Goal: Check status: Verify the current state of an ongoing process or item

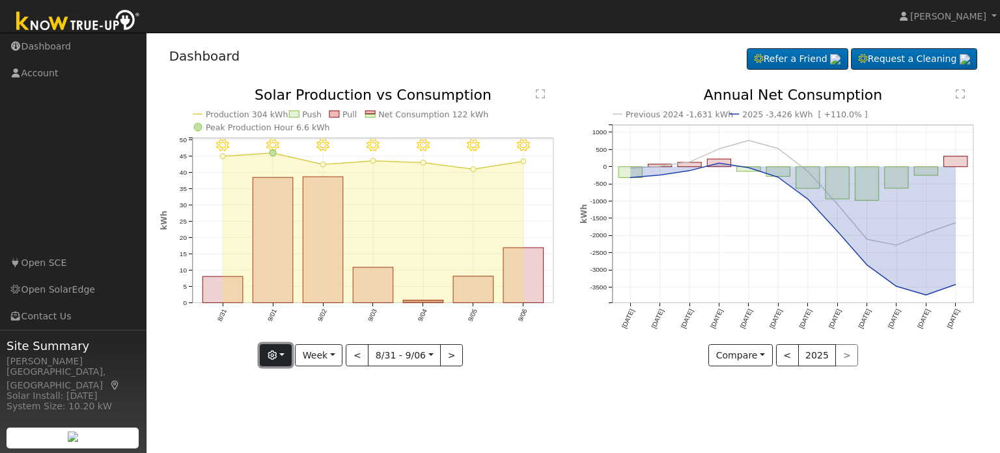
click at [274, 354] on icon "button" at bounding box center [272, 354] width 9 height 9
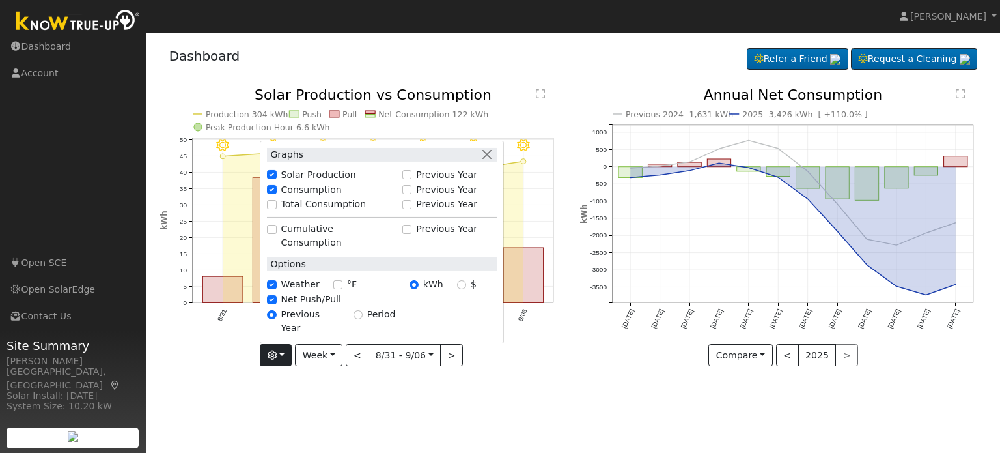
click at [281, 211] on div "Total Consumption" at bounding box center [331, 204] width 128 height 14
click at [276, 209] on input "Total Consumption" at bounding box center [271, 204] width 9 height 9
checkbox input "true"
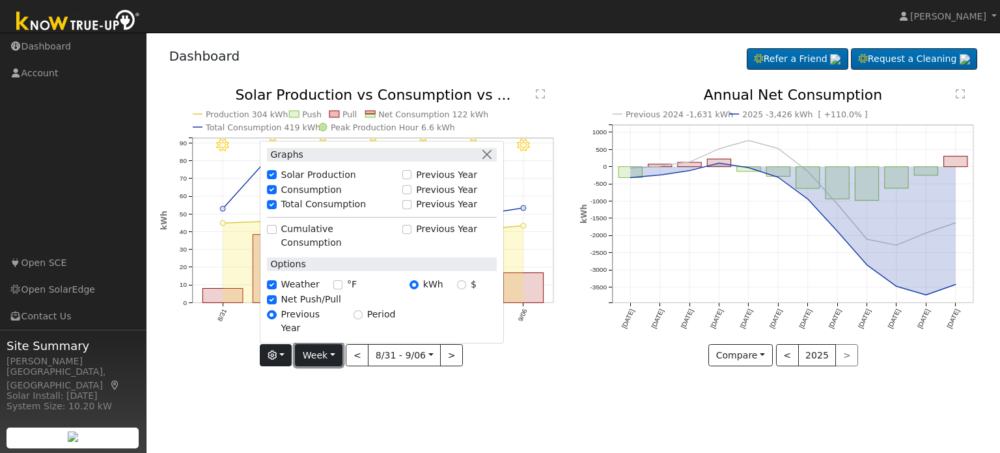
click at [333, 351] on button "Week" at bounding box center [319, 355] width 48 height 22
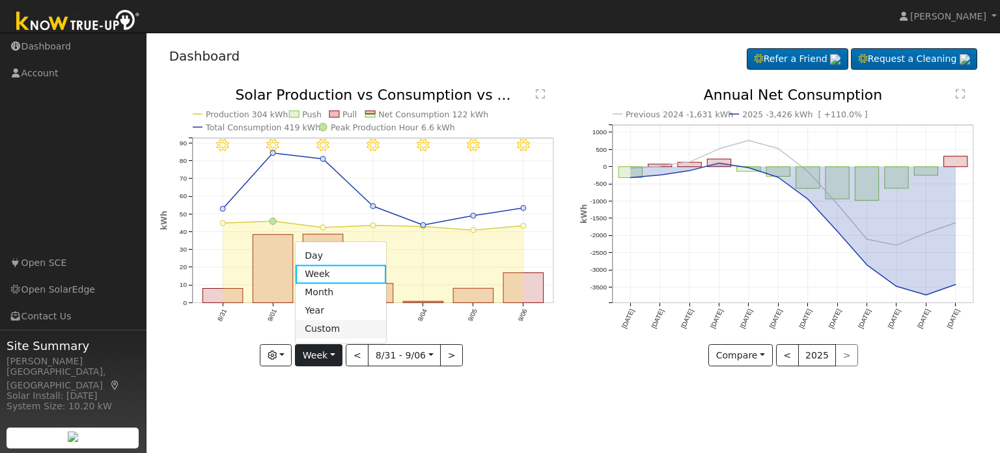
click at [339, 329] on link "Custom" at bounding box center [341, 329] width 91 height 18
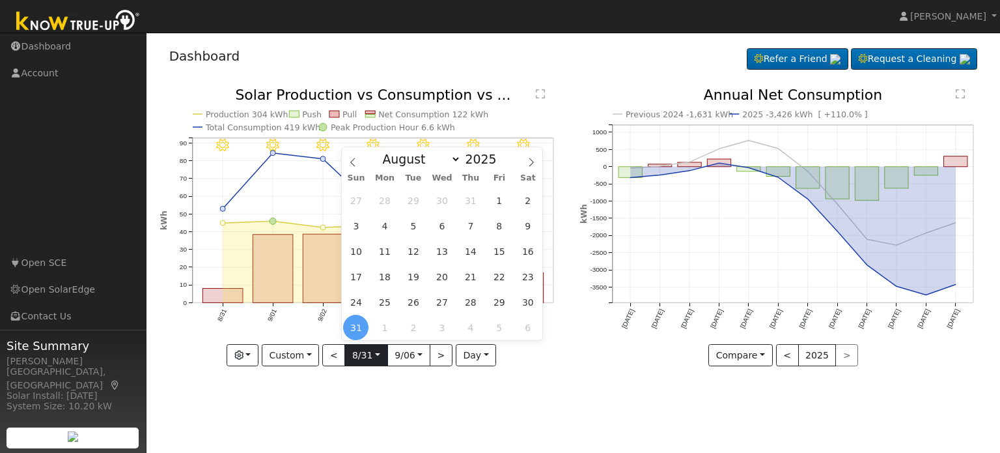
click at [376, 354] on input "[DATE]" at bounding box center [366, 354] width 42 height 21
click at [385, 228] on span "4" at bounding box center [384, 225] width 25 height 25
type input "[DATE]"
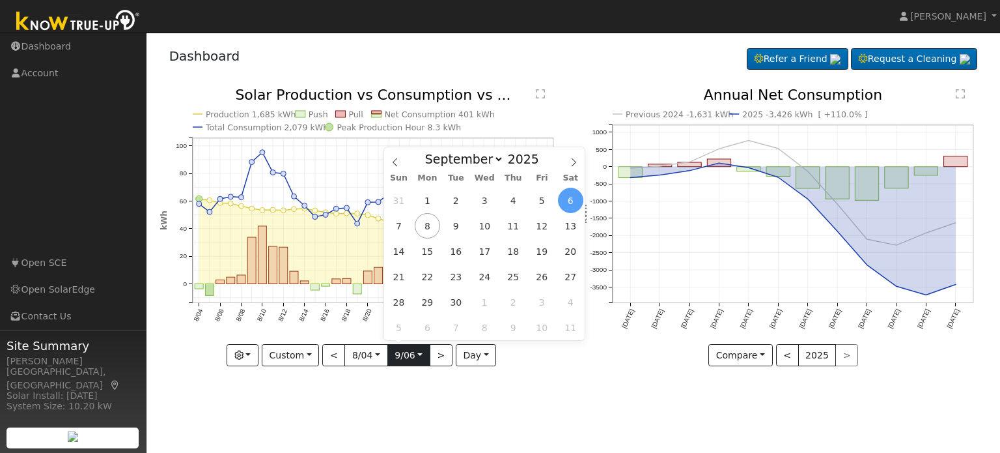
click at [406, 359] on input "[DATE]" at bounding box center [409, 354] width 42 height 21
click at [456, 200] on span "2" at bounding box center [455, 200] width 25 height 25
type input "[DATE]"
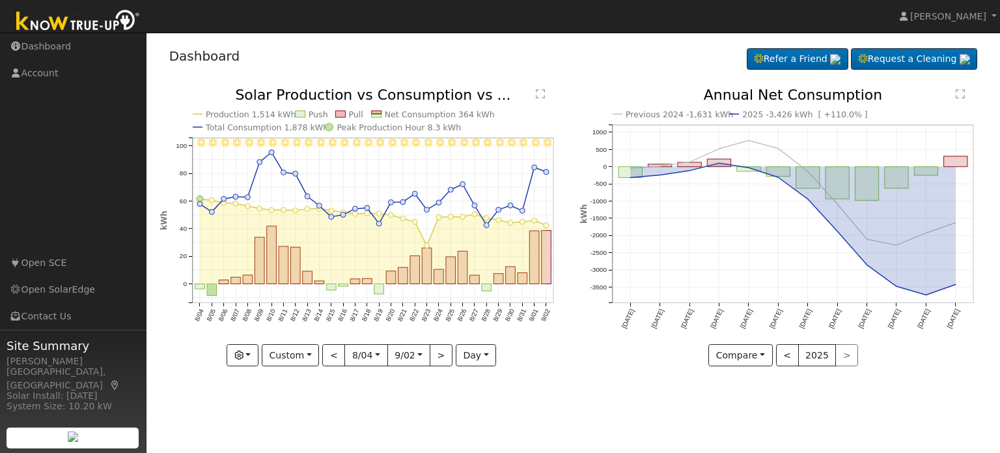
click at [567, 93] on div "9/02 - MostlyClear 9/01 - Clear 8/31 - Clear 8/30 - Clear 8/29 - Clear 8/28 - C…" at bounding box center [363, 237] width 421 height 298
